Goal: Information Seeking & Learning: Learn about a topic

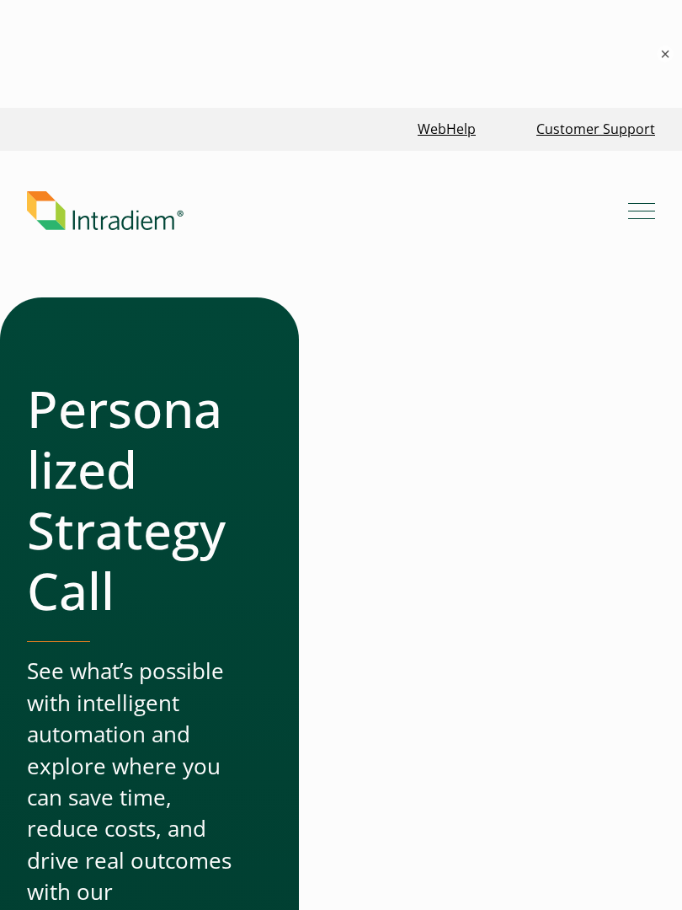
click at [169, 498] on h1 "Personalized Strategy Call" at bounding box center [129, 499] width 205 height 243
click at [312, 286] on header "Menu What We Do Platform Who We Serve Resources Blog Events & Webinars News Suc…" at bounding box center [341, 224] width 682 height 147
click at [318, 196] on link "Link to homepage of Intradiem" at bounding box center [328, 210] width 602 height 39
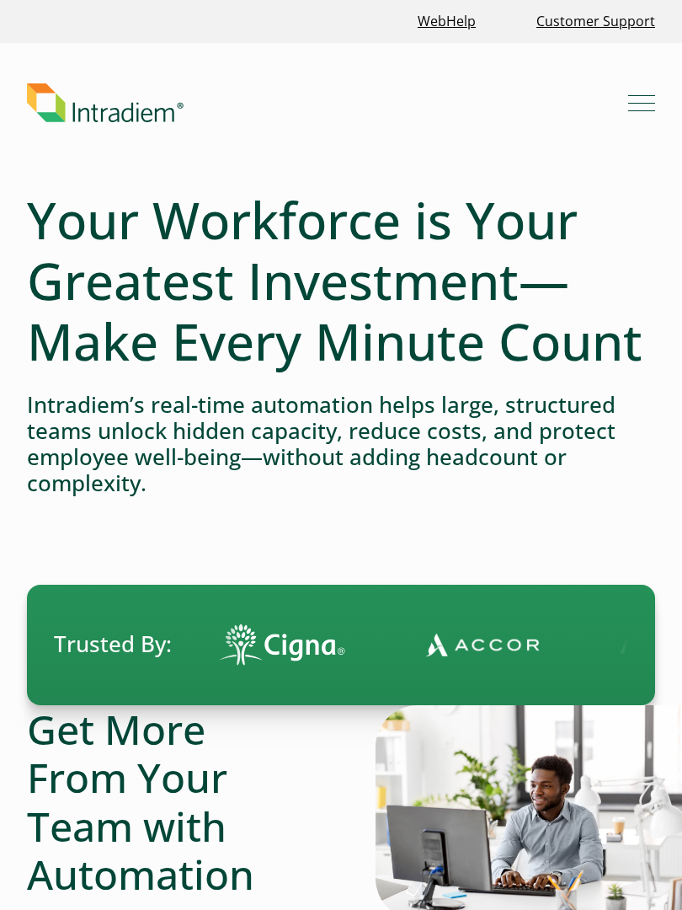
click at [136, 473] on h4 "Intradiem’s real-time automation helps large, structured teams unlock hidden ca…" at bounding box center [341, 444] width 629 height 105
click at [201, 434] on h4 "Intradiem’s real-time automation helps large, structured teams unlock hidden ca…" at bounding box center [341, 444] width 629 height 105
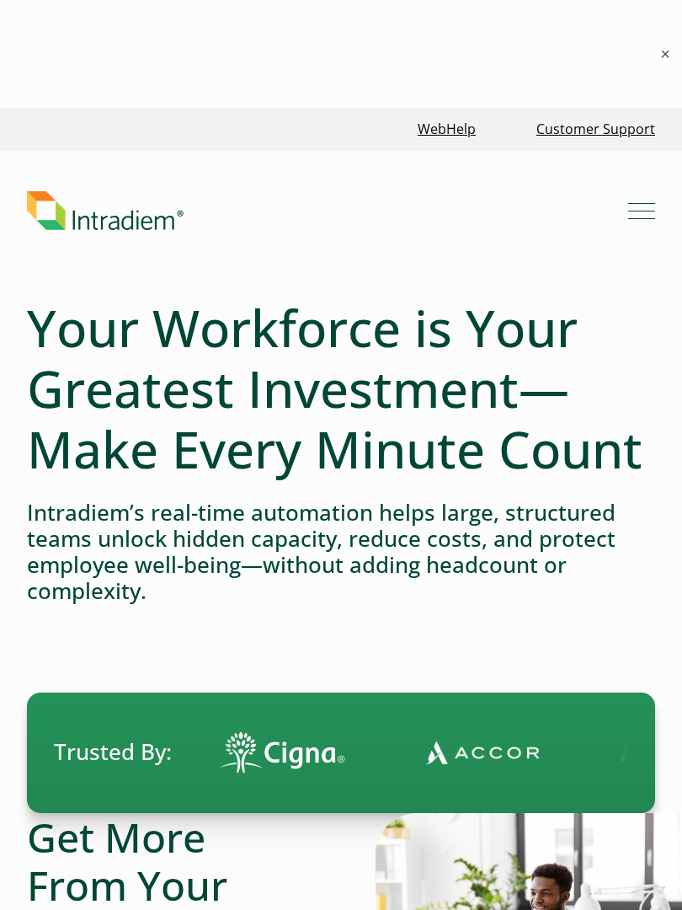
click at [402, 179] on header "Menu What We Do Platform Who We Serve Resources Blog Events & Webinars News Suc…" at bounding box center [341, 224] width 682 height 147
click at [449, 354] on h1 "Your Workforce is Your Greatest Investment—Make Every Minute Count" at bounding box center [341, 388] width 629 height 182
click at [442, 377] on h1 "Your Workforce is Your Greatest Investment—Make Every Minute Count" at bounding box center [341, 388] width 629 height 182
click at [385, 413] on h1 "Your Workforce is Your Greatest Investment—Make Every Minute Count" at bounding box center [341, 388] width 629 height 182
click at [232, 508] on h4 "Intradiem’s real-time automation helps large, structured teams unlock hidden ca…" at bounding box center [341, 552] width 629 height 105
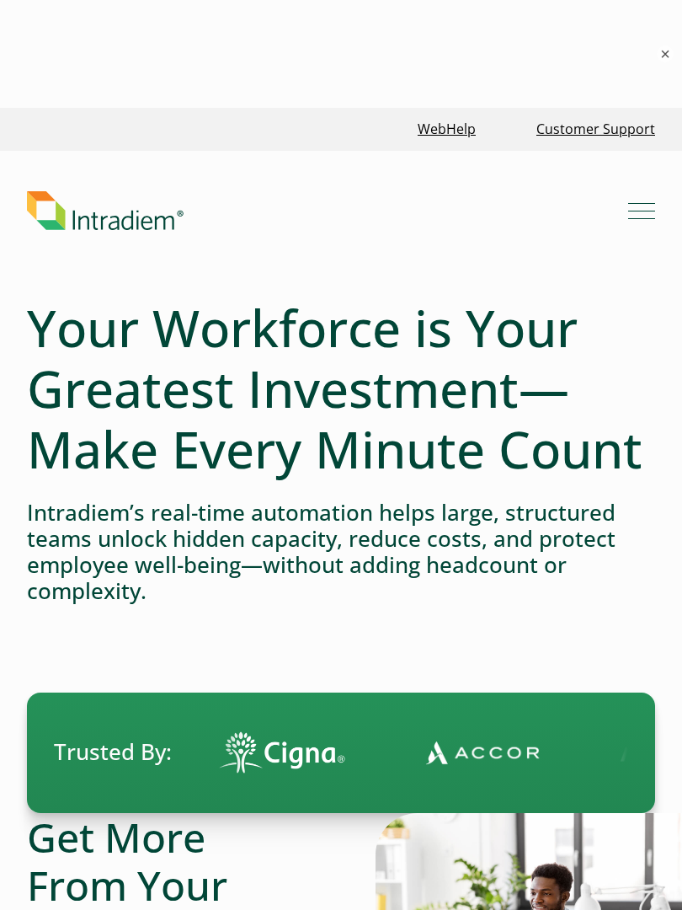
click at [443, 175] on header "Menu What We Do Platform Who We Serve Resources Blog Events & Webinars News Suc…" at bounding box center [341, 224] width 682 height 147
click at [447, 195] on link "Link to homepage of Intradiem" at bounding box center [328, 210] width 602 height 39
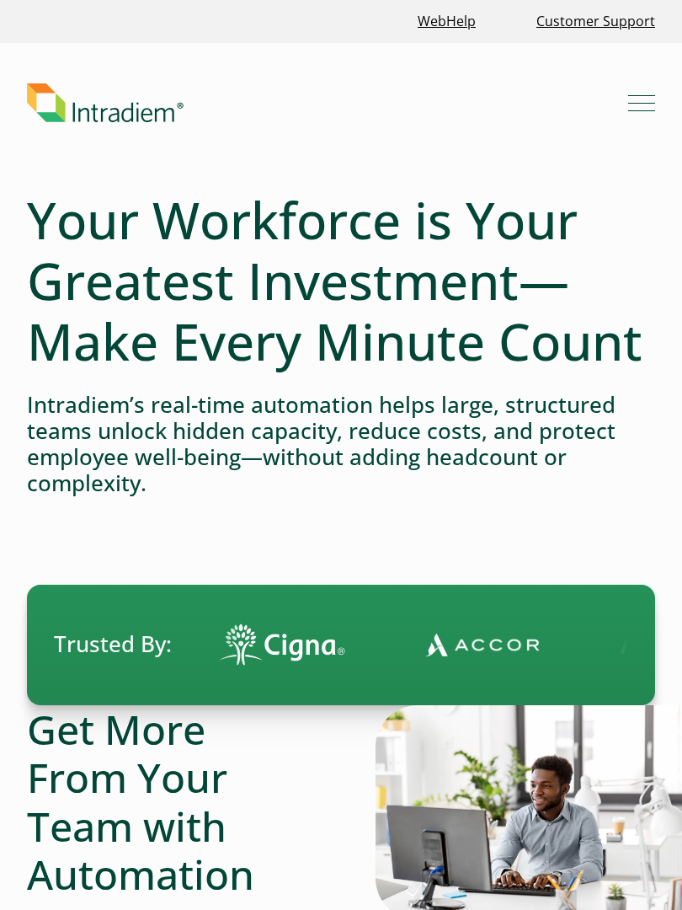
click at [487, 442] on h4 "Intradiem’s real-time automation helps large, structured teams unlock hidden ca…" at bounding box center [341, 444] width 629 height 105
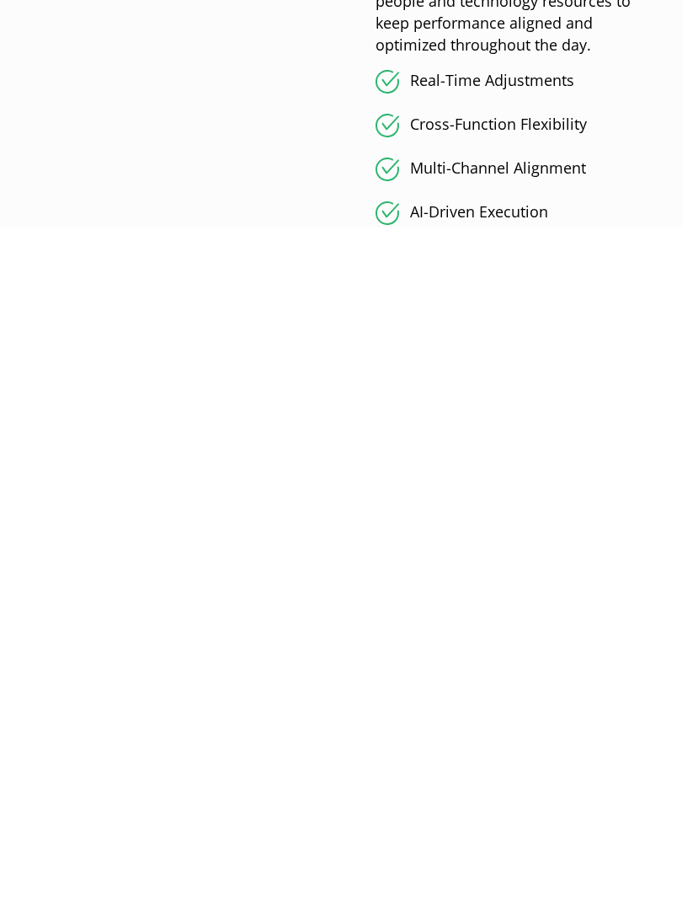
scroll to position [2728, 0]
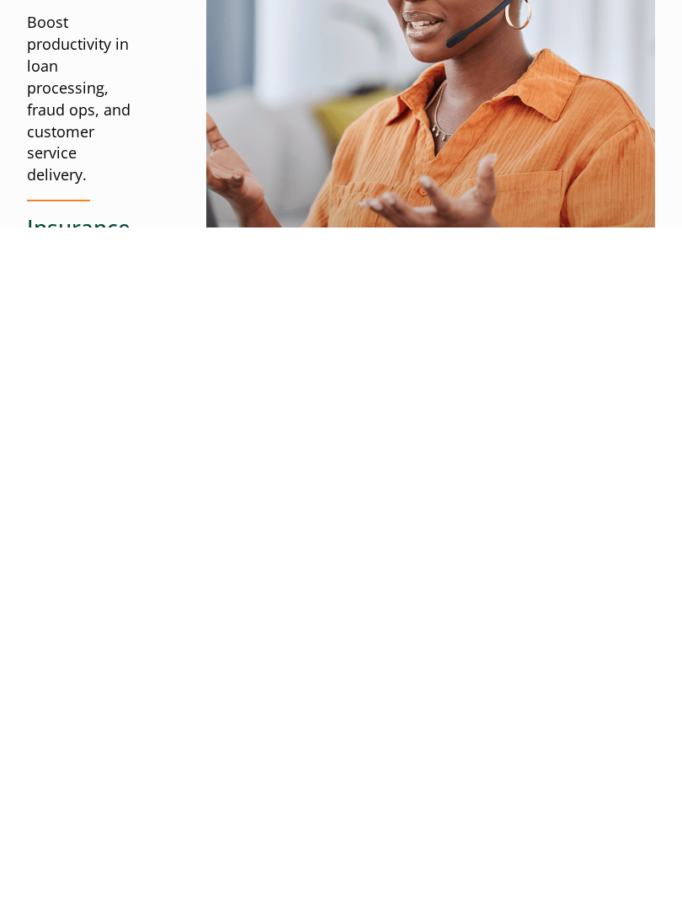
click at [570, 458] on div "Built for Complex, Structured Workforces Like Yours Healthcare Manage complex w…" at bounding box center [341, 795] width 629 height 1907
click at [258, 334] on div "Built for Complex, Structured Workforces Like Yours Healthcare Manage complex w…" at bounding box center [341, 795] width 629 height 1907
click at [281, 518] on img at bounding box center [430, 795] width 449 height 554
click at [432, 442] on div "Built for Complex, Structured Workforces Like Yours Healthcare Manage complex w…" at bounding box center [341, 795] width 629 height 1907
click at [436, 518] on img at bounding box center [430, 795] width 449 height 554
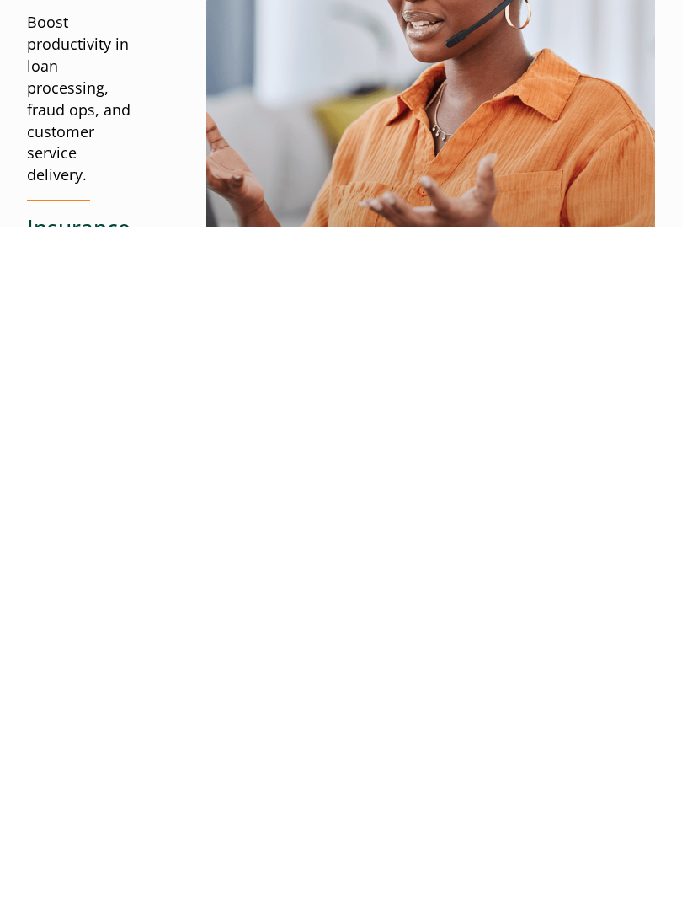
click at [324, 518] on img at bounding box center [430, 795] width 449 height 554
click at [555, 445] on div "Built for Complex, Structured Workforces Like Yours Healthcare Manage complex w…" at bounding box center [341, 795] width 629 height 1907
click at [373, 518] on img at bounding box center [430, 795] width 449 height 554
click at [370, 709] on div "Built for Complex, Structured Workforces Like Yours Healthcare Manage complex w…" at bounding box center [341, 795] width 629 height 1907
click at [532, 518] on img at bounding box center [430, 795] width 449 height 554
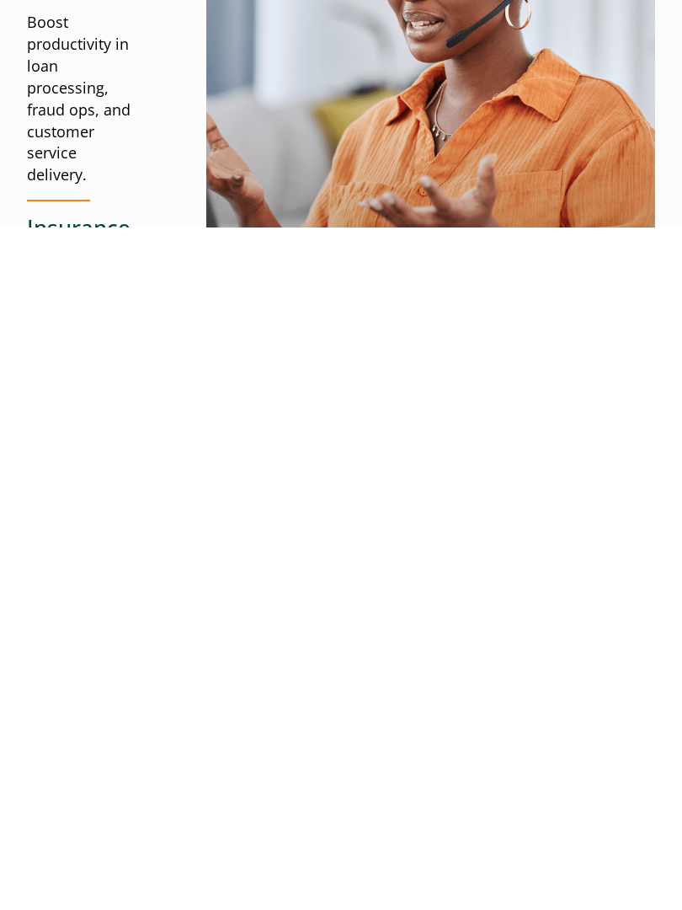
click at [283, 532] on div "Built for Complex, Structured Workforces Like Yours Healthcare Manage complex w…" at bounding box center [341, 795] width 629 height 1907
click at [222, 518] on img at bounding box center [430, 795] width 449 height 554
click at [417, 456] on div "Built for Complex, Structured Workforces Like Yours Healthcare Manage complex w…" at bounding box center [341, 795] width 629 height 1907
click at [276, 464] on div "Built for Complex, Structured Workforces Like Yours Healthcare Manage complex w…" at bounding box center [341, 795] width 629 height 1907
click at [243, 533] on div "Built for Complex, Structured Workforces Like Yours Healthcare Manage complex w…" at bounding box center [341, 795] width 629 height 1907
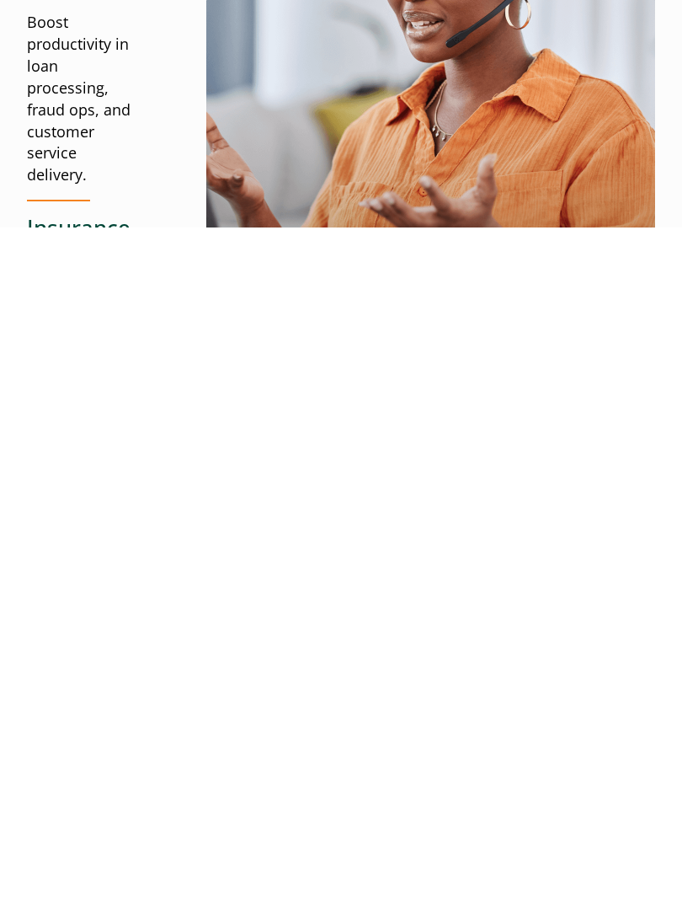
click at [479, 518] on img at bounding box center [430, 795] width 449 height 554
click at [431, 393] on div "Built for Complex, Structured Workforces Like Yours Healthcare Manage complex w…" at bounding box center [341, 795] width 629 height 1907
click at [277, 491] on div "Built for Complex, Structured Workforces Like Yours Healthcare Manage complex w…" at bounding box center [341, 795] width 629 height 1907
click at [413, 396] on div "Built for Complex, Structured Workforces Like Yours Healthcare Manage complex w…" at bounding box center [341, 795] width 629 height 1907
click at [383, 390] on div "Built for Complex, Structured Workforces Like Yours Healthcare Manage complex w…" at bounding box center [341, 795] width 629 height 1907
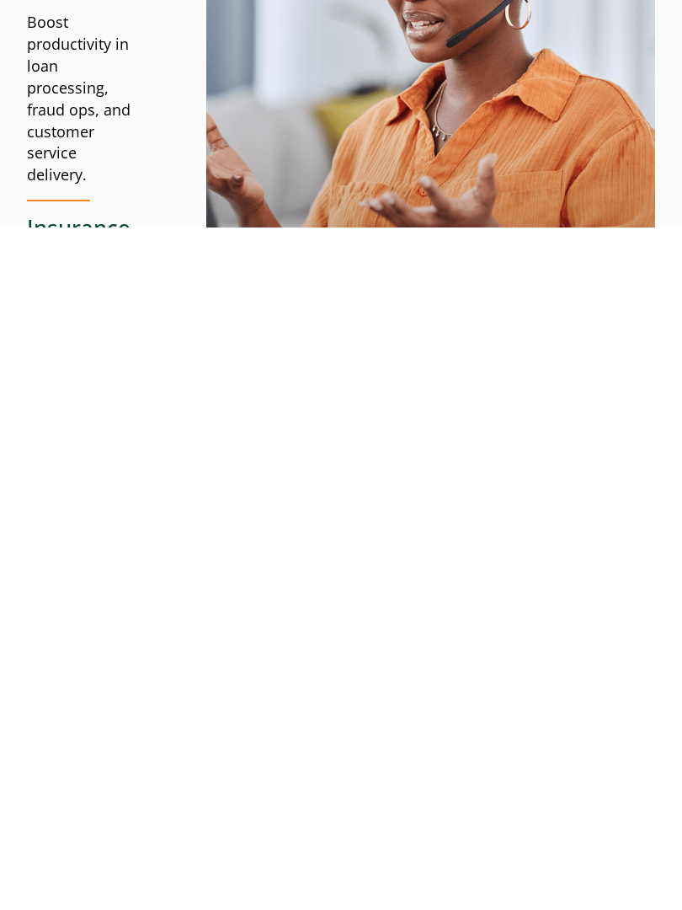
click at [313, 345] on div "Built for Complex, Structured Workforces Like Yours Healthcare Manage complex w…" at bounding box center [341, 795] width 629 height 1907
click at [482, 518] on img at bounding box center [430, 795] width 449 height 554
click at [510, 518] on img at bounding box center [430, 795] width 449 height 554
click at [409, 518] on img at bounding box center [430, 795] width 449 height 554
click at [447, 518] on img at bounding box center [430, 795] width 449 height 554
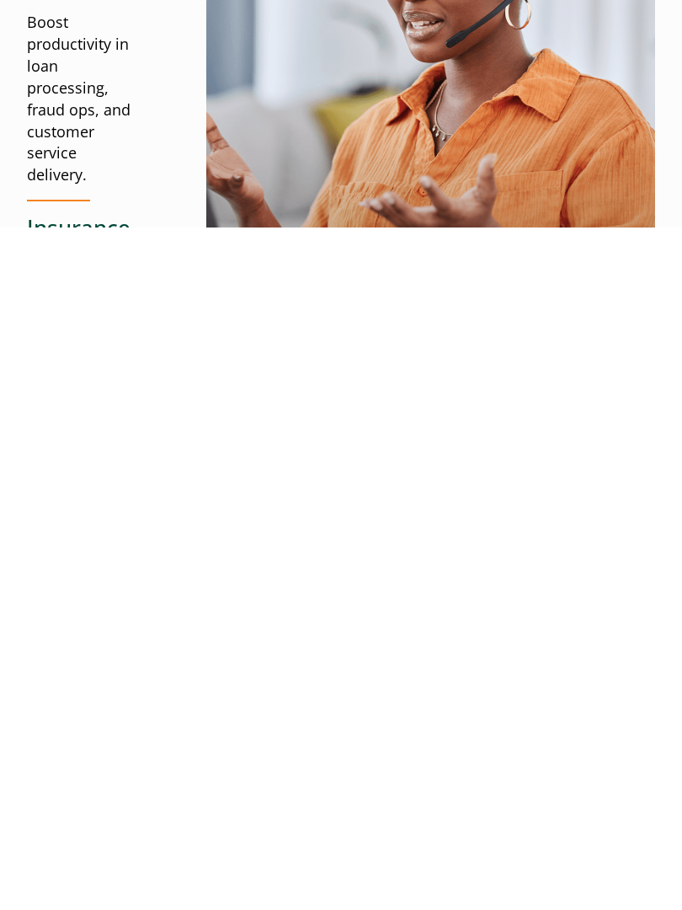
click at [468, 518] on img at bounding box center [430, 795] width 449 height 554
click at [379, 518] on img at bounding box center [430, 795] width 449 height 554
click at [549, 518] on img at bounding box center [430, 795] width 449 height 554
click at [553, 518] on img at bounding box center [430, 795] width 449 height 554
click at [393, 518] on img at bounding box center [430, 795] width 449 height 554
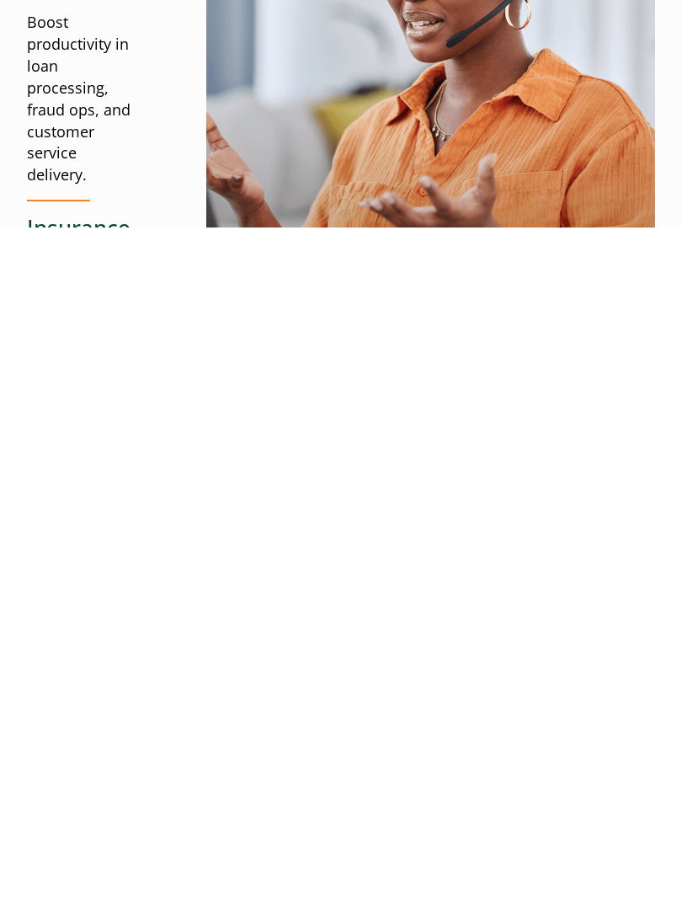
click at [444, 509] on div "Built for Complex, Structured Workforces Like Yours Healthcare Manage complex w…" at bounding box center [341, 795] width 629 height 1907
click at [384, 494] on div "Built for Complex, Structured Workforces Like Yours Healthcare Manage complex w…" at bounding box center [341, 795] width 629 height 1907
click at [317, 518] on img at bounding box center [430, 795] width 449 height 554
click at [190, 210] on div "Built for Complex, Structured Workforces Like Yours Healthcare Manage complex w…" at bounding box center [341, 795] width 629 height 1907
click at [447, 518] on img at bounding box center [430, 795] width 449 height 554
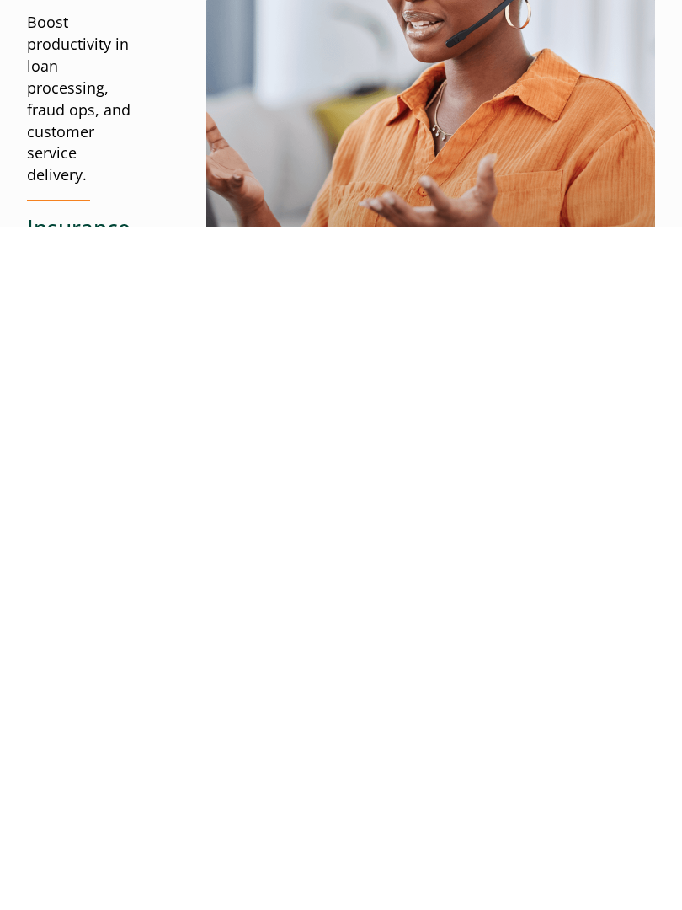
click at [325, 402] on div "Built for Complex, Structured Workforces Like Yours Healthcare Manage complex w…" at bounding box center [341, 795] width 629 height 1907
click at [226, 518] on img at bounding box center [430, 795] width 449 height 554
click at [328, 358] on div "Built for Complex, Structured Workforces Like Yours Healthcare Manage complex w…" at bounding box center [341, 795] width 629 height 1907
click at [374, 518] on img at bounding box center [430, 795] width 449 height 554
click at [387, 420] on div "Built for Complex, Structured Workforces Like Yours Healthcare Manage complex w…" at bounding box center [341, 795] width 629 height 1907
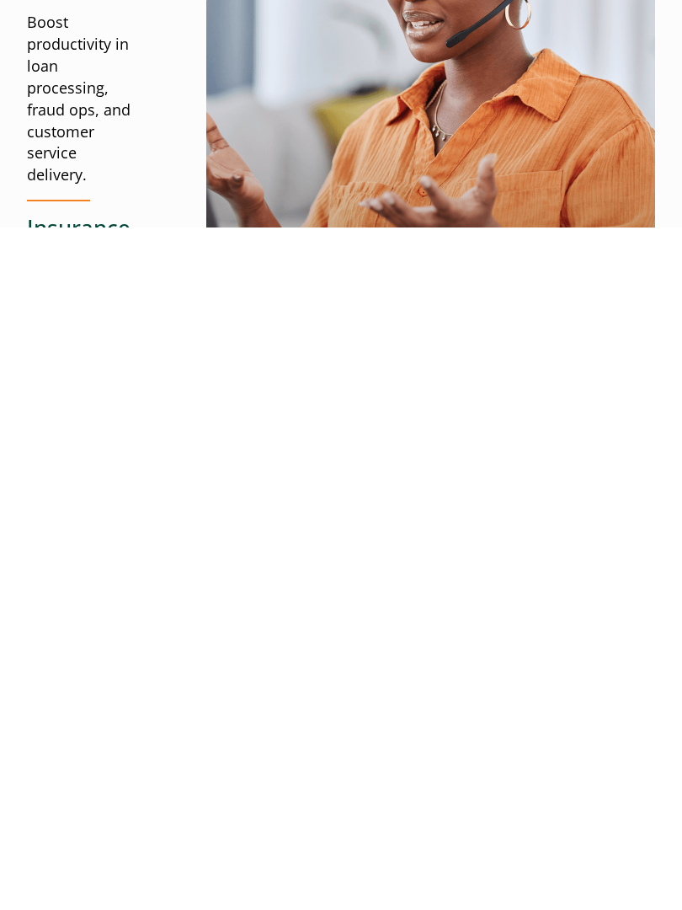
click at [376, 518] on img at bounding box center [430, 795] width 449 height 554
click at [161, 127] on div "Built for Complex, Structured Workforces Like Yours Healthcare Manage complex w…" at bounding box center [341, 795] width 629 height 1907
click at [387, 518] on img at bounding box center [430, 795] width 449 height 554
click at [315, 518] on img at bounding box center [430, 795] width 449 height 554
click at [311, 518] on img at bounding box center [430, 795] width 449 height 554
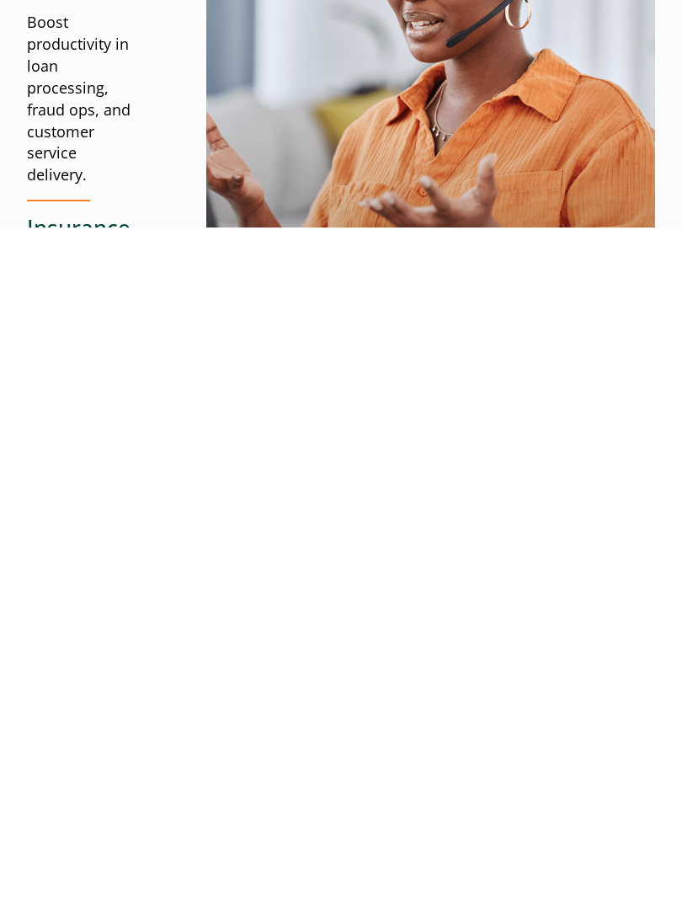
click at [318, 518] on img at bounding box center [430, 795] width 449 height 554
click at [260, 518] on img at bounding box center [430, 795] width 449 height 554
click at [180, 156] on div "Built for Complex, Structured Workforces Like Yours Healthcare Manage complex w…" at bounding box center [341, 795] width 629 height 1907
click at [248, 518] on img at bounding box center [430, 795] width 449 height 554
click at [256, 518] on img at bounding box center [430, 795] width 449 height 554
